Goal: Check status: Check status

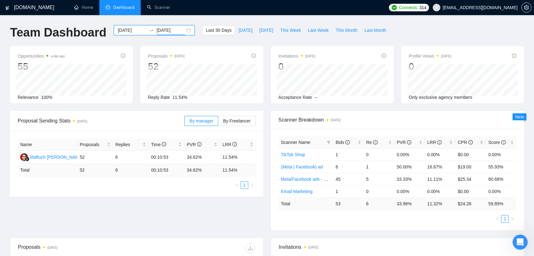
click at [156, 31] on input "[DATE]" at bounding box center [170, 30] width 29 height 7
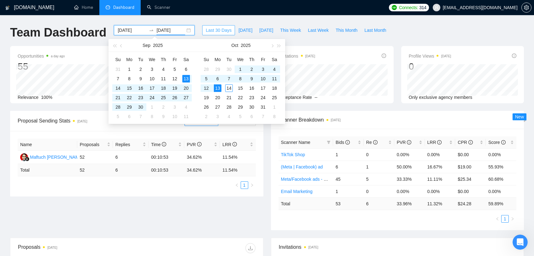
click at [216, 32] on span "Last 30 Days" at bounding box center [219, 30] width 26 height 7
type input "[DATE]"
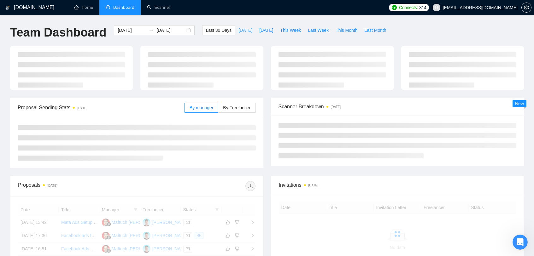
click at [244, 31] on span "[DATE]" at bounding box center [246, 30] width 14 height 7
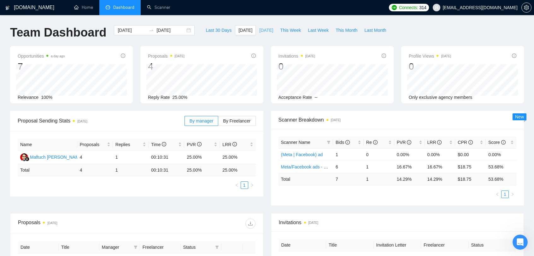
click at [269, 29] on span "[DATE]" at bounding box center [266, 30] width 14 height 7
type input "[DATE]"
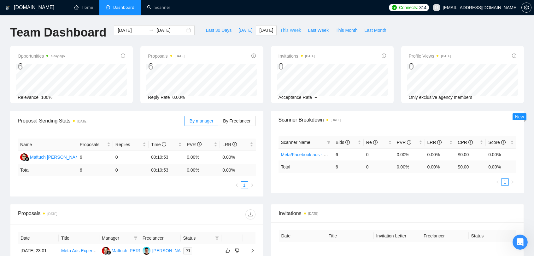
click at [289, 31] on span "This Week" at bounding box center [290, 30] width 21 height 7
type input "[DATE]"
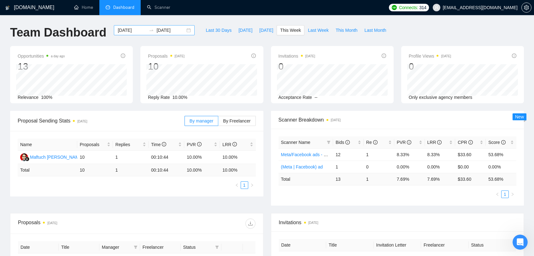
click at [149, 29] on icon "swap-right" at bounding box center [151, 30] width 5 height 5
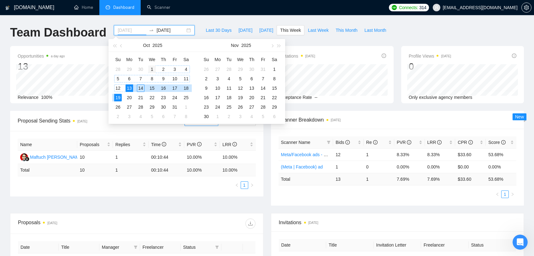
type input "[DATE]"
click at [152, 67] on div "1" at bounding box center [152, 70] width 8 height 8
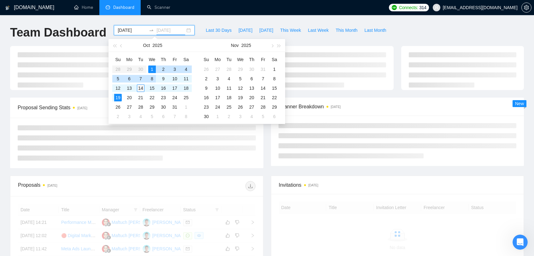
type input "[DATE]"
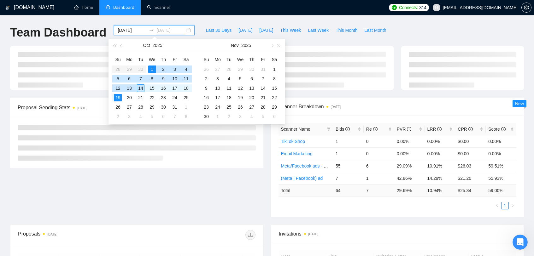
click at [142, 87] on div "14" at bounding box center [141, 89] width 8 height 8
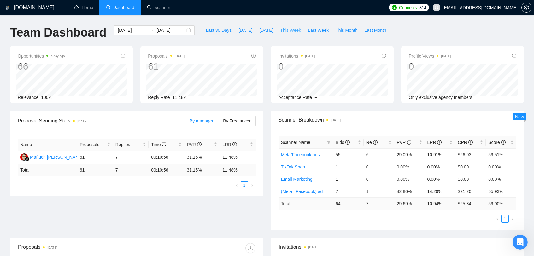
click at [289, 30] on span "This Week" at bounding box center [290, 30] width 21 height 7
type input "[DATE]"
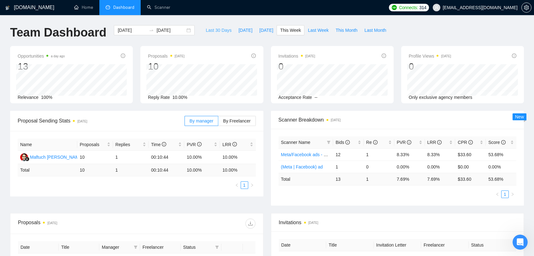
click at [223, 30] on span "Last 30 Days" at bounding box center [219, 30] width 26 height 7
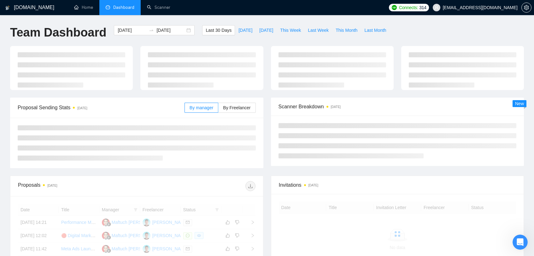
type input "[DATE]"
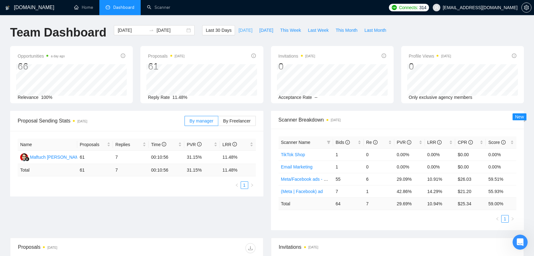
click at [239, 30] on span "[DATE]" at bounding box center [246, 30] width 14 height 7
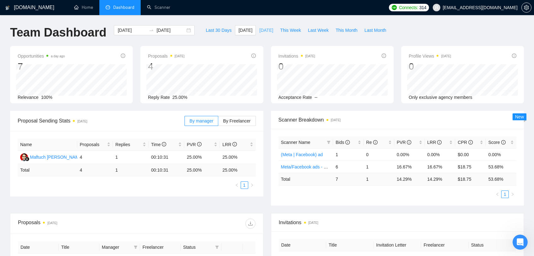
click at [260, 31] on span "[DATE]" at bounding box center [266, 30] width 14 height 7
type input "[DATE]"
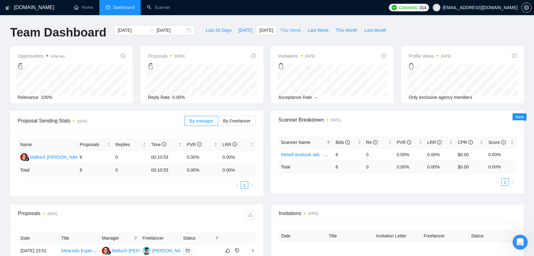
click at [292, 32] on span "This Week" at bounding box center [290, 30] width 21 height 7
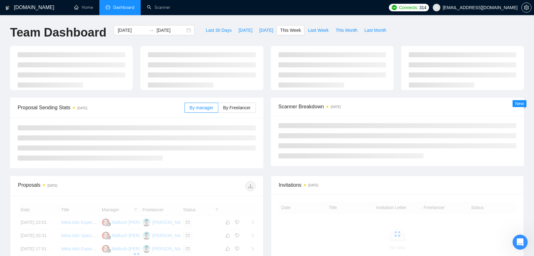
type input "[DATE]"
